Goal: Task Accomplishment & Management: Use online tool/utility

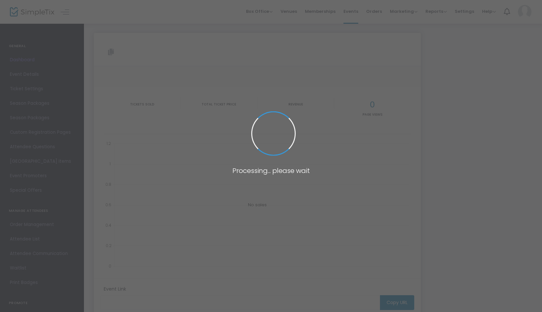
type input "[URL][DOMAIN_NAME][DATE]"
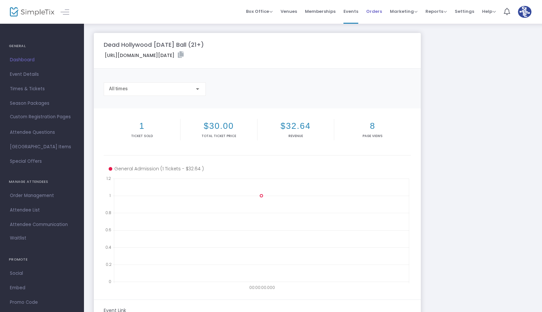
click at [375, 11] on span "Orders" at bounding box center [374, 11] width 16 height 17
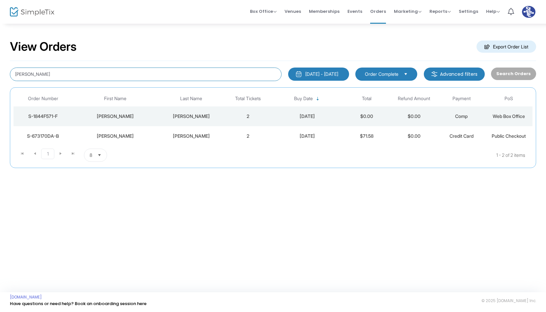
click at [143, 71] on input "[PERSON_NAME]" at bounding box center [146, 73] width 272 height 13
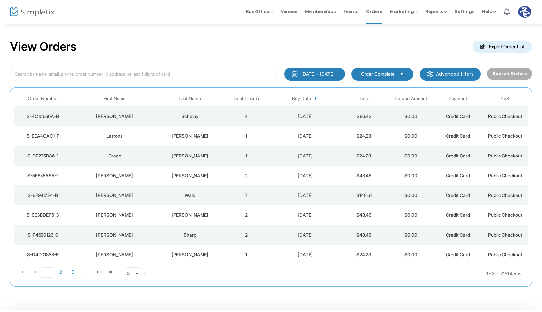
click at [200, 117] on div "Schelby" at bounding box center [190, 116] width 63 height 7
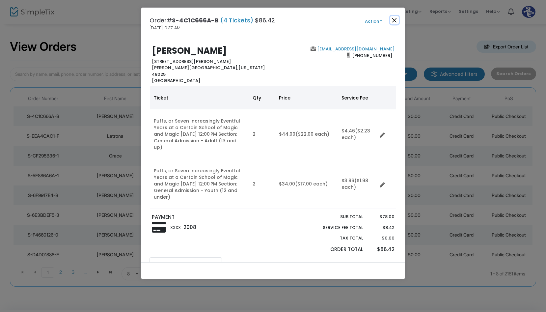
click at [392, 21] on button "Close" at bounding box center [394, 20] width 9 height 9
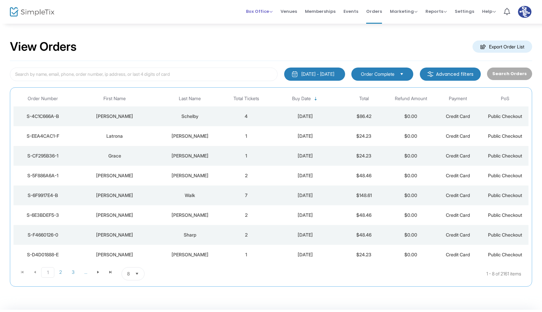
click at [257, 9] on span "Box Office" at bounding box center [259, 11] width 27 height 6
click at [259, 35] on li "Bookings" at bounding box center [269, 35] width 47 height 13
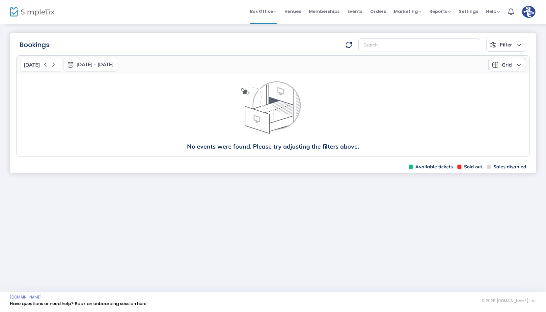
click at [80, 67] on button "[DATE] - [DATE]" at bounding box center [91, 65] width 54 height 14
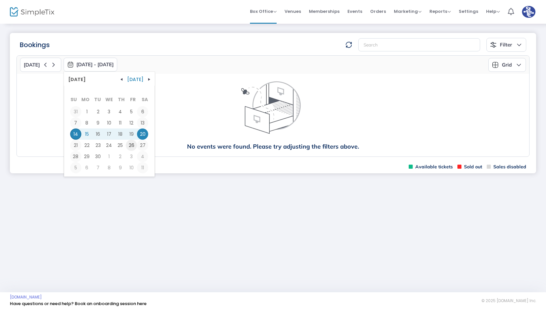
click at [126, 144] on span "26" at bounding box center [131, 145] width 11 height 11
